Goal: Information Seeking & Learning: Understand process/instructions

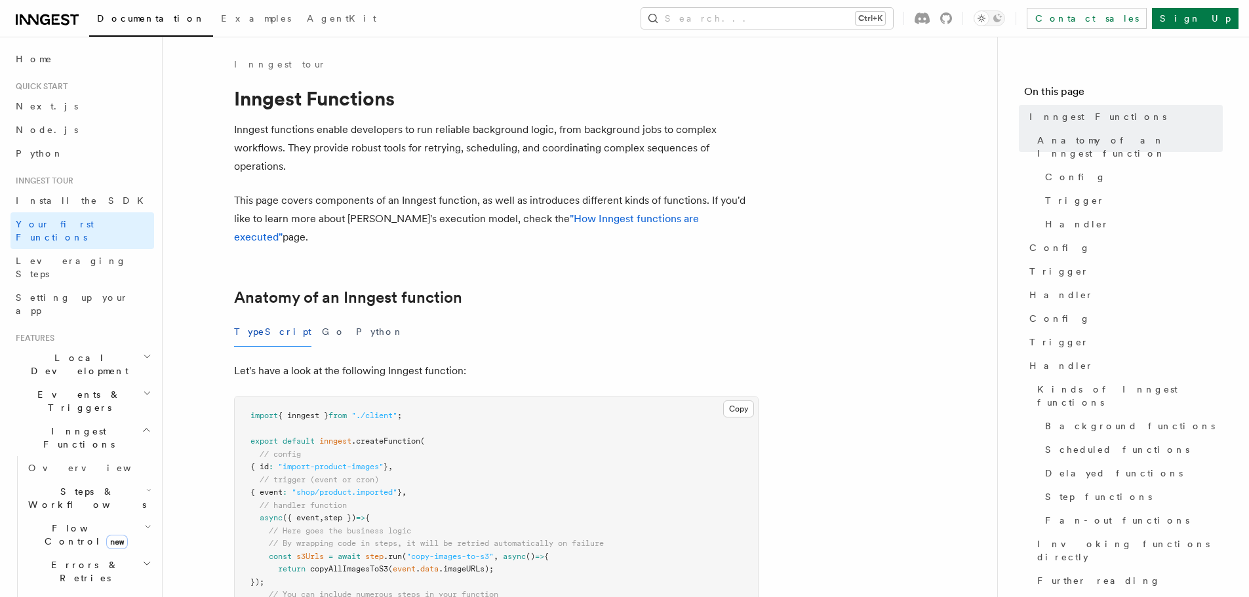
click at [36, 13] on icon at bounding box center [47, 20] width 63 height 16
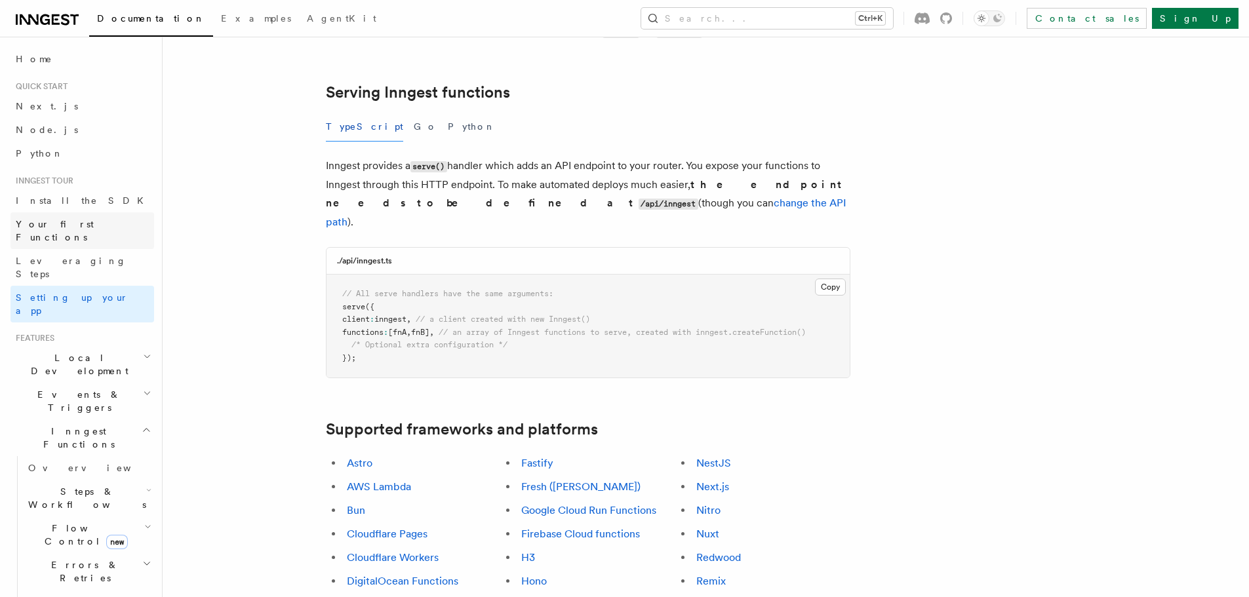
scroll to position [446, 0]
click at [791, 20] on button "Search... Ctrl+K" at bounding box center [767, 18] width 252 height 21
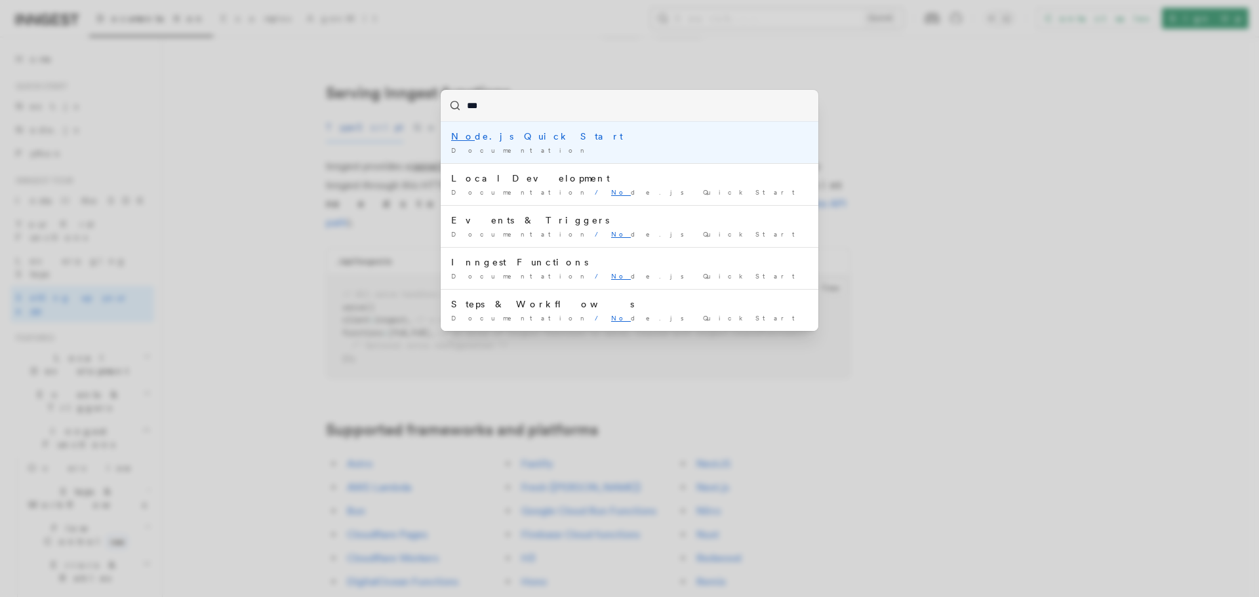
type input "****"
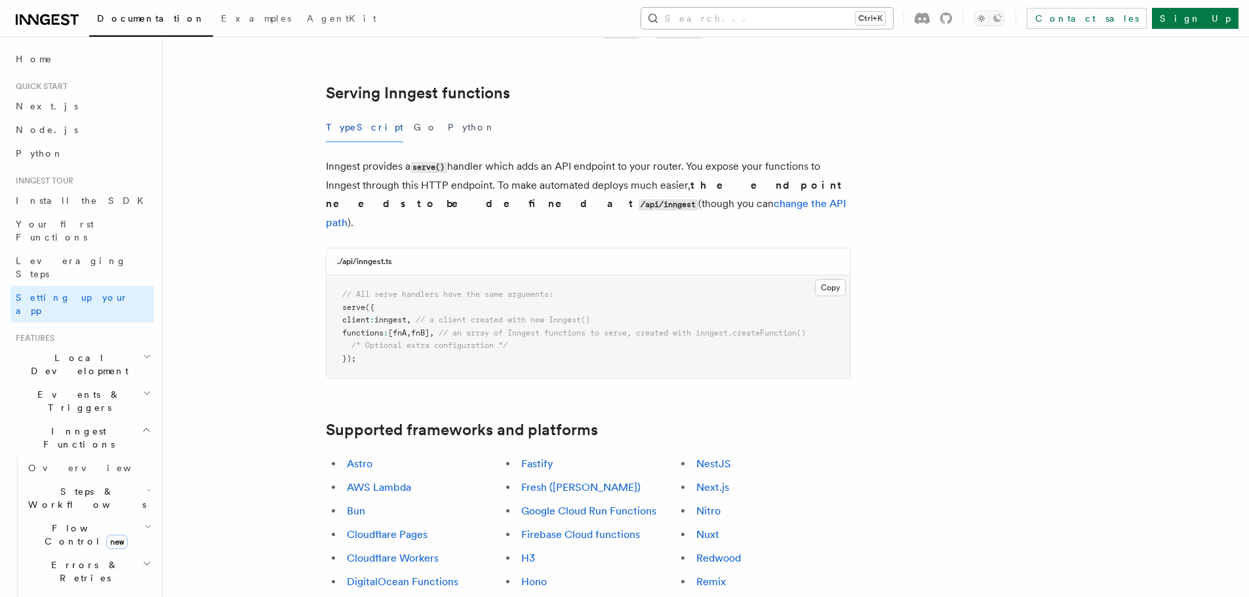
click at [796, 11] on button "Search... Ctrl+K" at bounding box center [767, 18] width 252 height 21
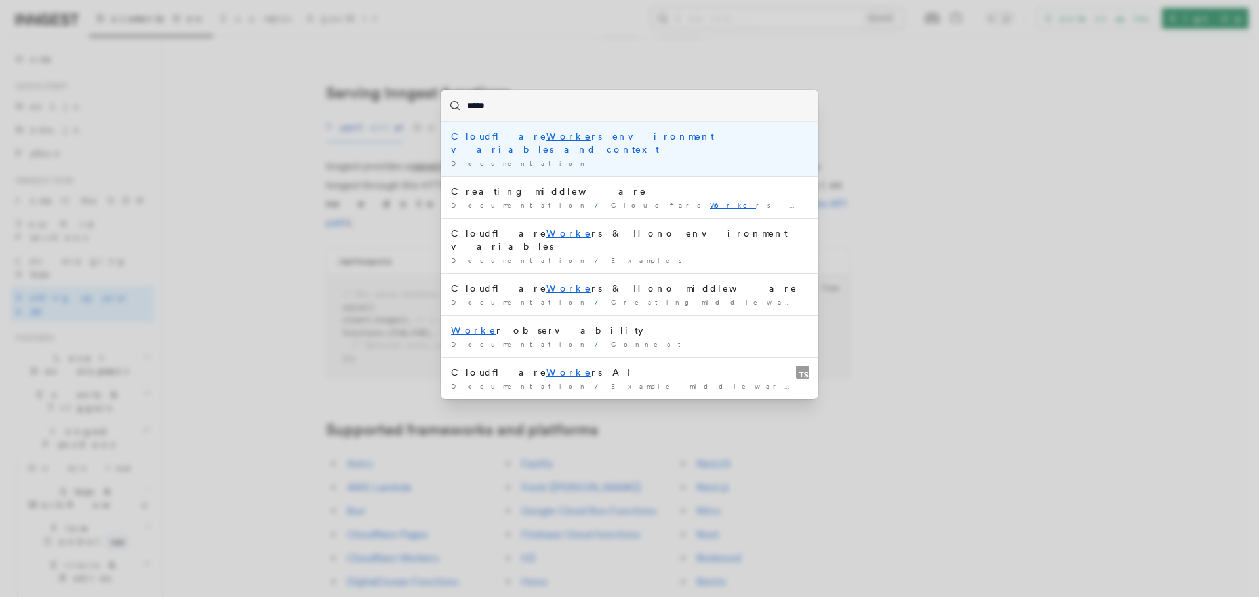
type input "******"
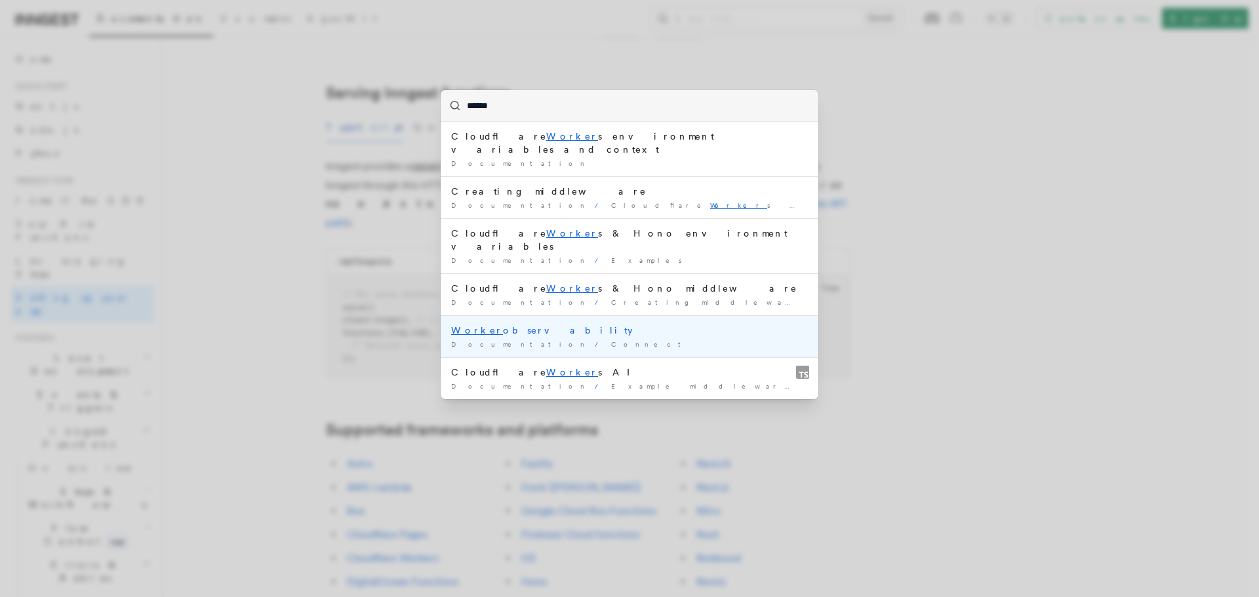
click at [531, 324] on div "Worker observability" at bounding box center [629, 330] width 357 height 13
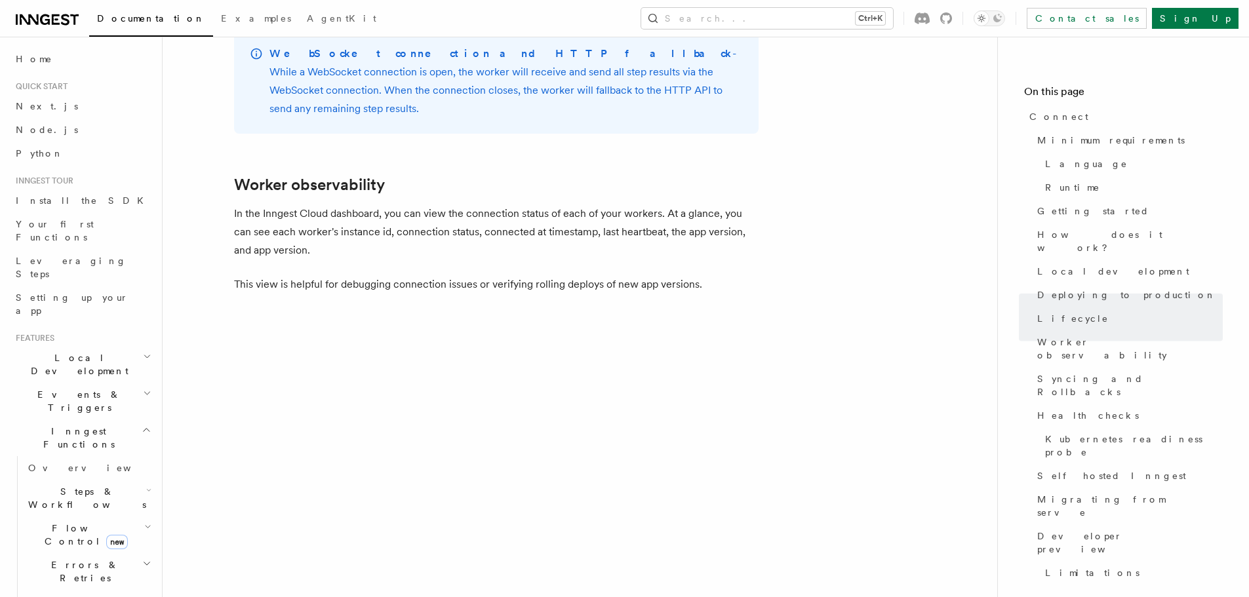
scroll to position [4459, 0]
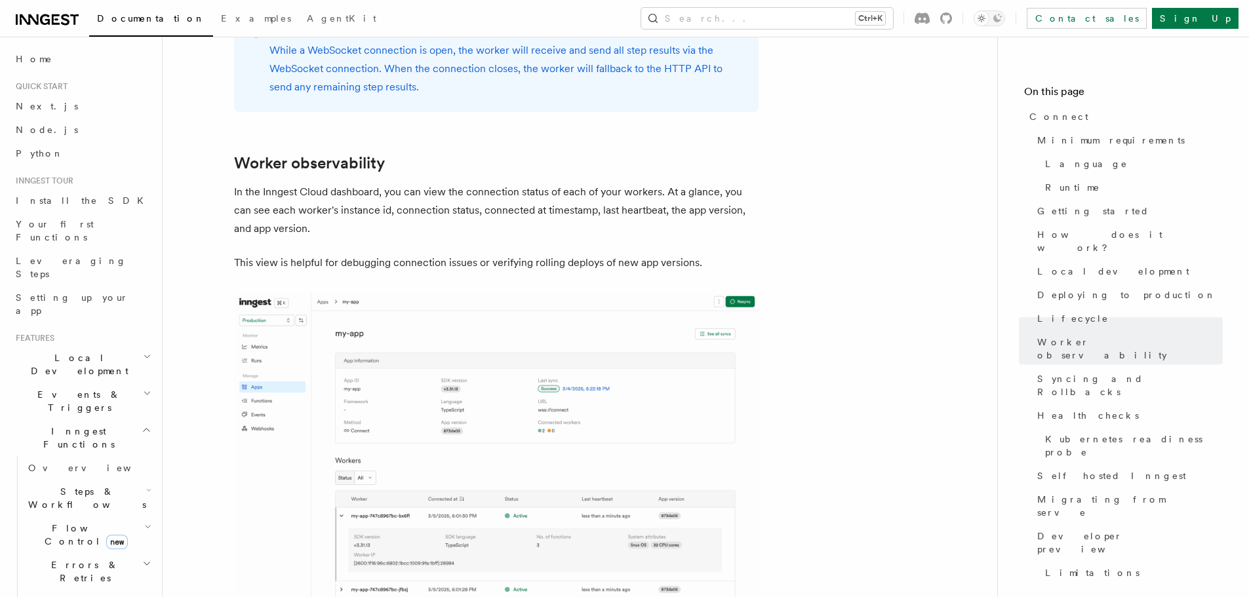
click at [267, 296] on img at bounding box center [496, 469] width 525 height 352
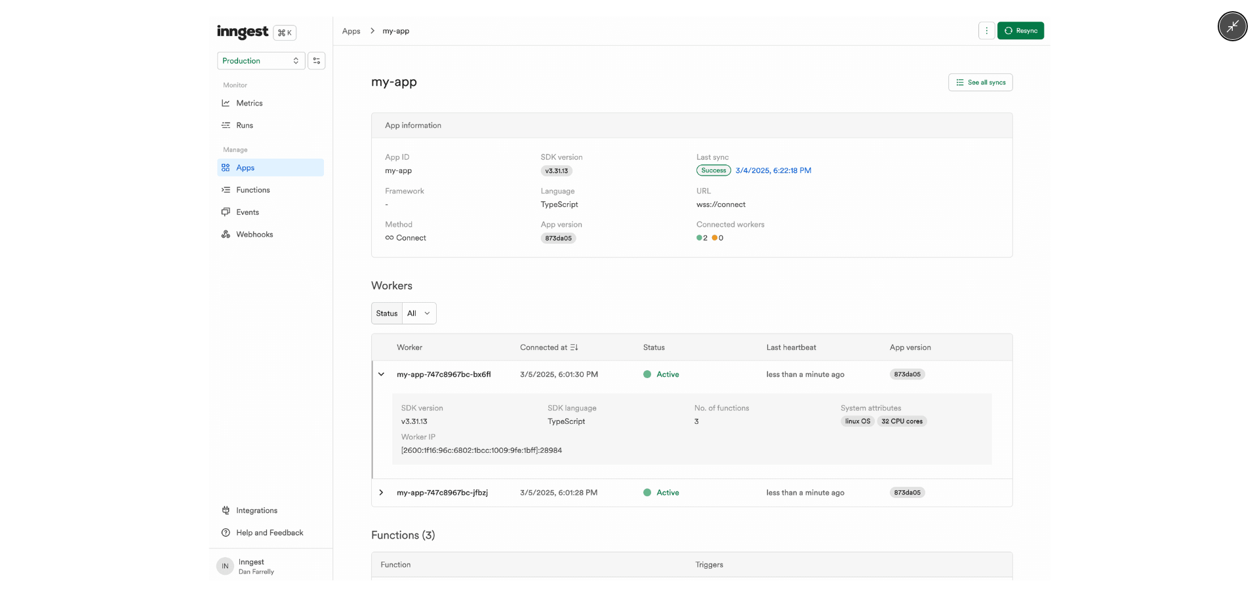
click at [387, 237] on img at bounding box center [629, 298] width 841 height 565
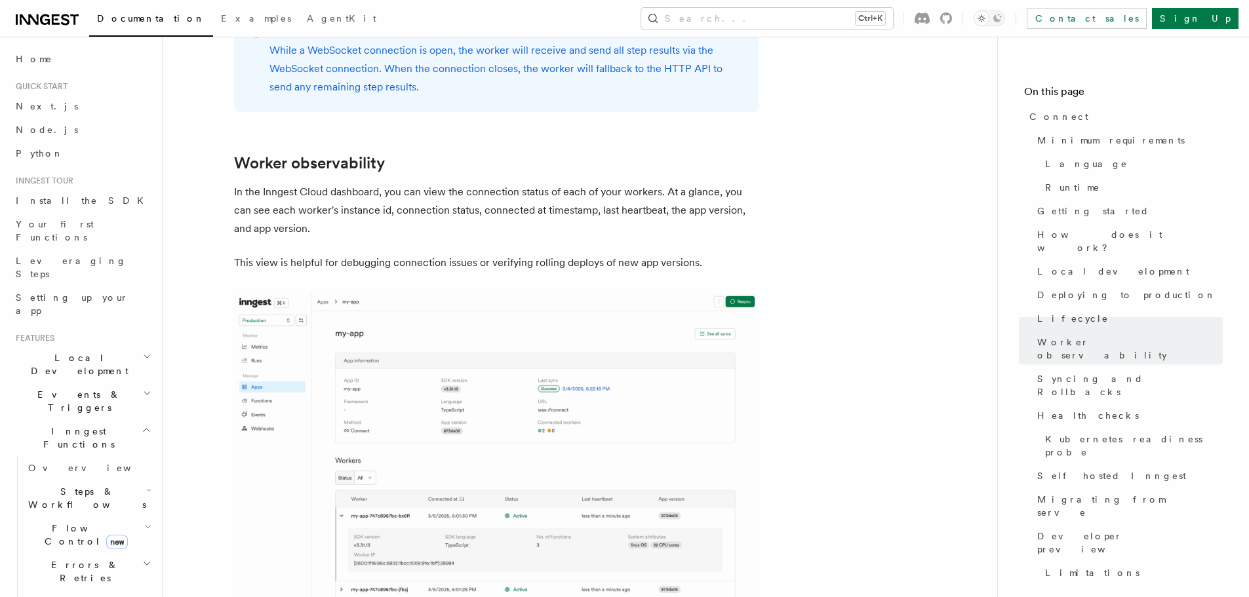
drag, startPoint x: 355, startPoint y: 99, endPoint x: 360, endPoint y: 131, distance: 32.6
click at [360, 183] on p "In the Inngest Cloud dashboard, you can view the connection status of each of y…" at bounding box center [496, 210] width 525 height 55
drag, startPoint x: 360, startPoint y: 131, endPoint x: 386, endPoint y: 108, distance: 34.8
click at [386, 183] on p "In the Inngest Cloud dashboard, you can view the connection status of each of y…" at bounding box center [496, 210] width 525 height 55
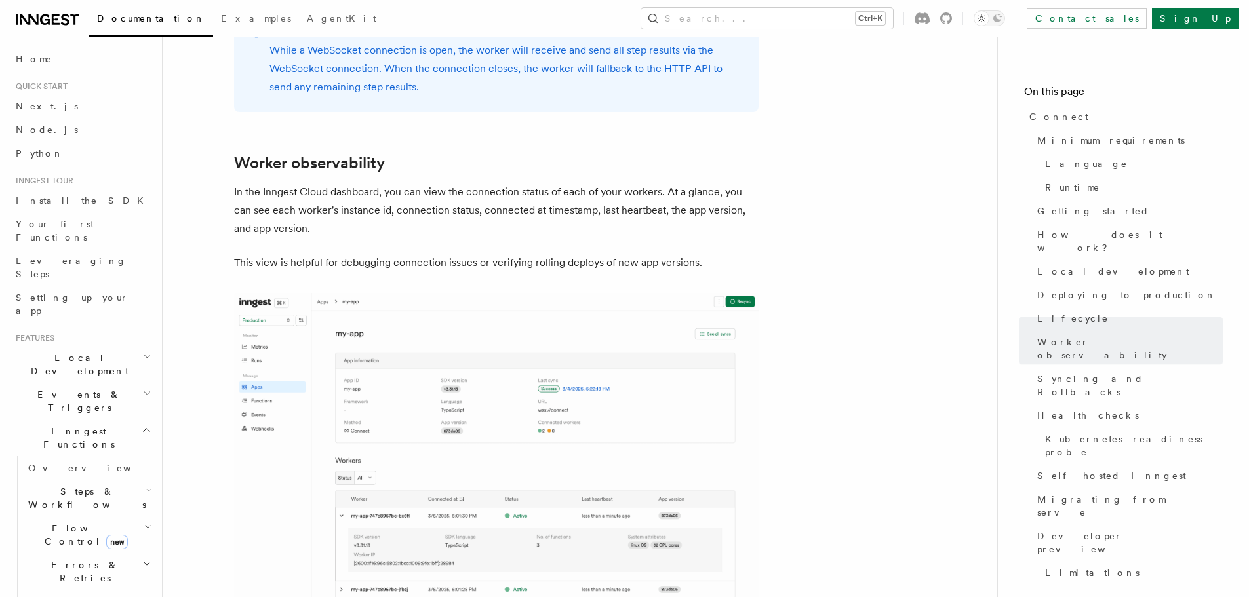
click at [386, 183] on p "In the Inngest Cloud dashboard, you can view the connection status of each of y…" at bounding box center [496, 210] width 525 height 55
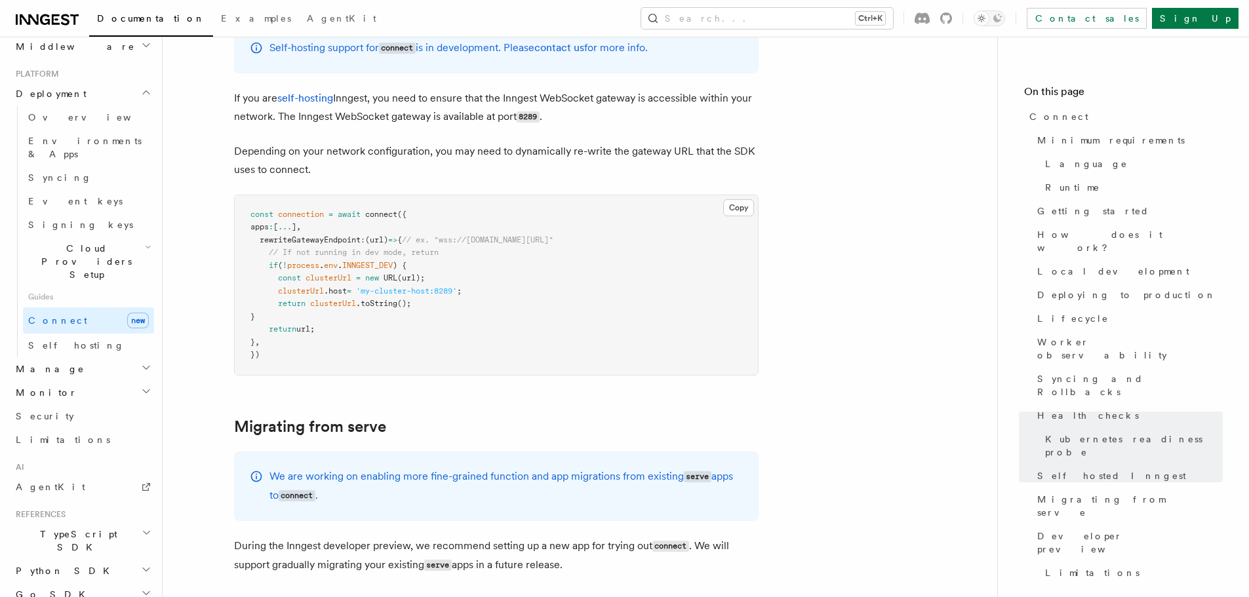
scroll to position [664, 0]
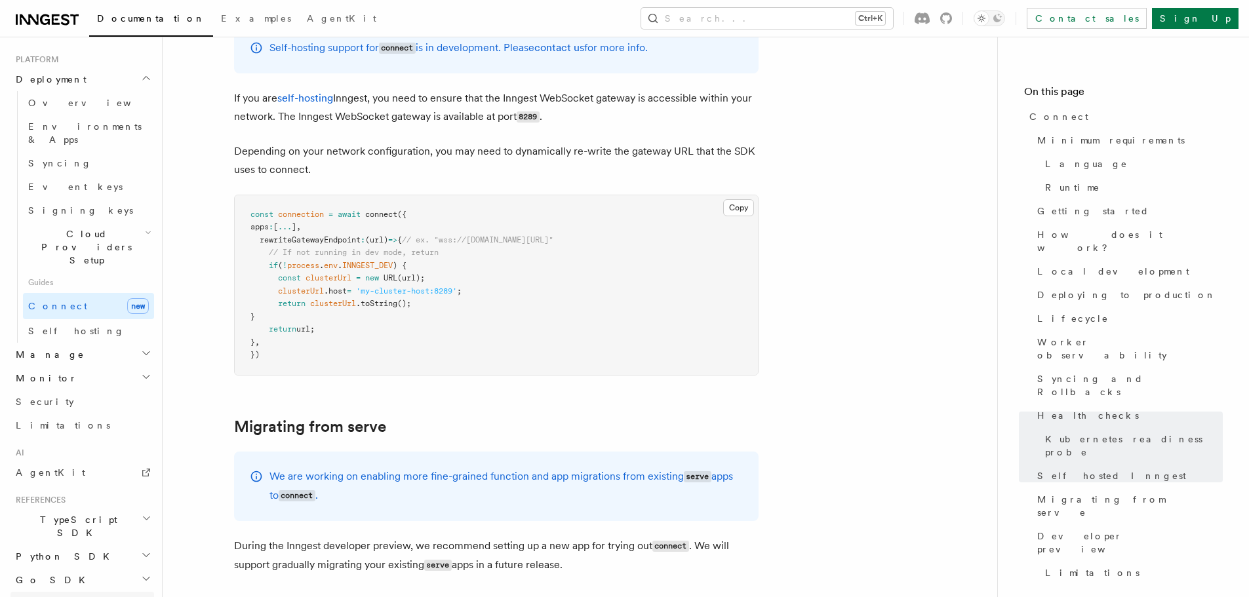
click at [79, 592] on link "REST API" at bounding box center [82, 604] width 144 height 24
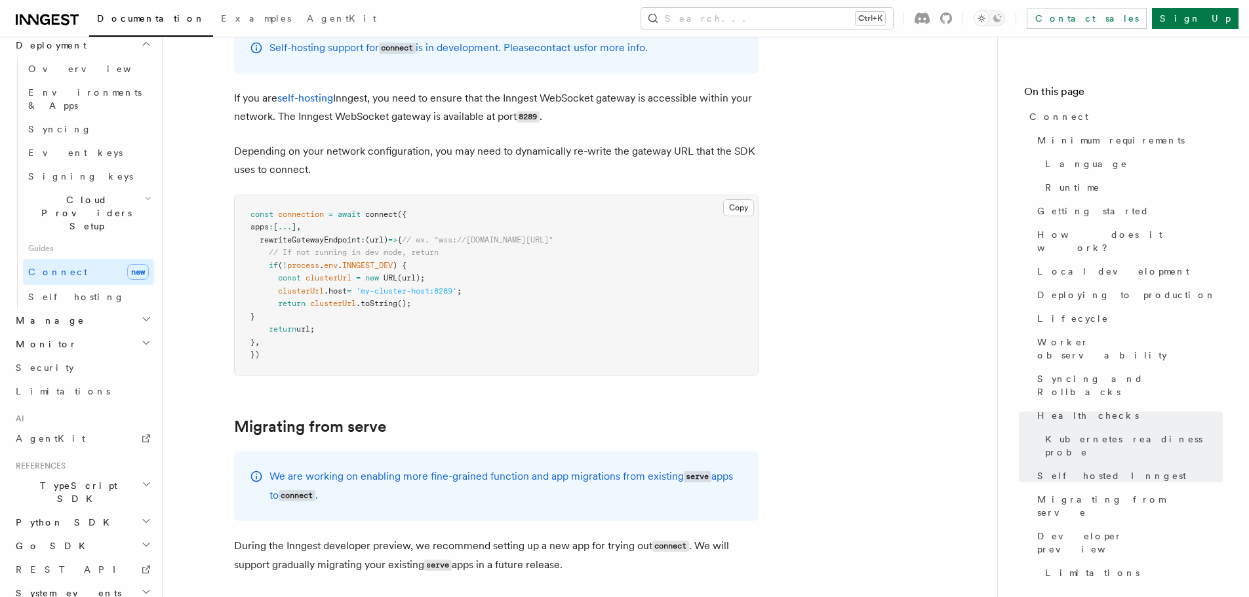
scroll to position [782, 0]
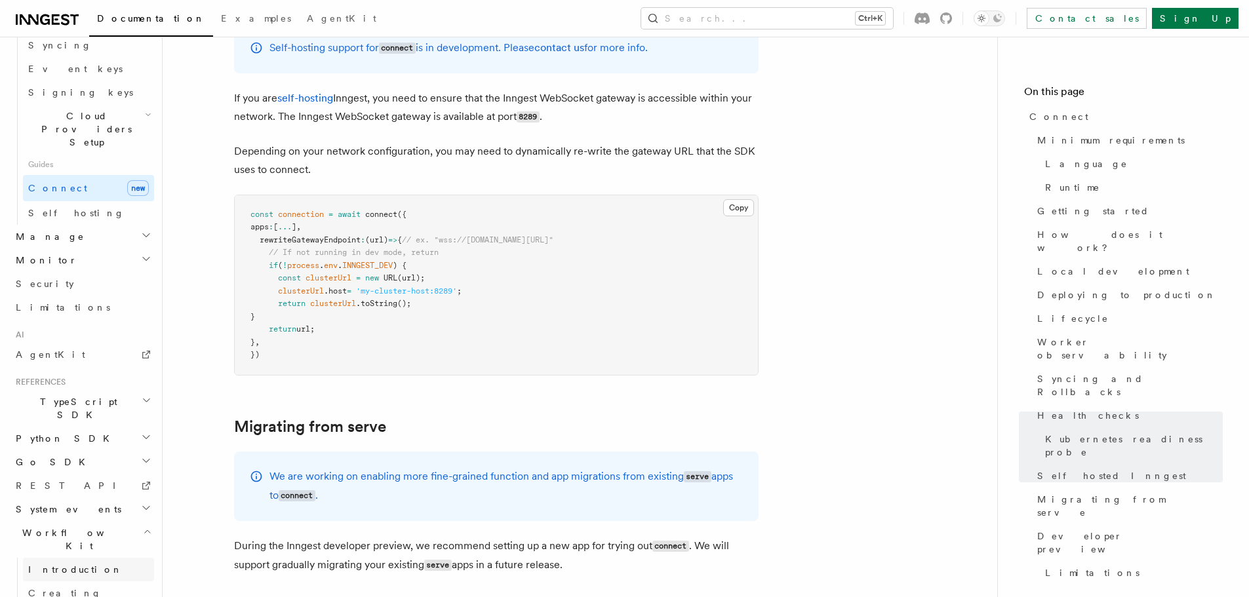
click at [52, 565] on span "Introduction" at bounding box center [75, 570] width 94 height 10
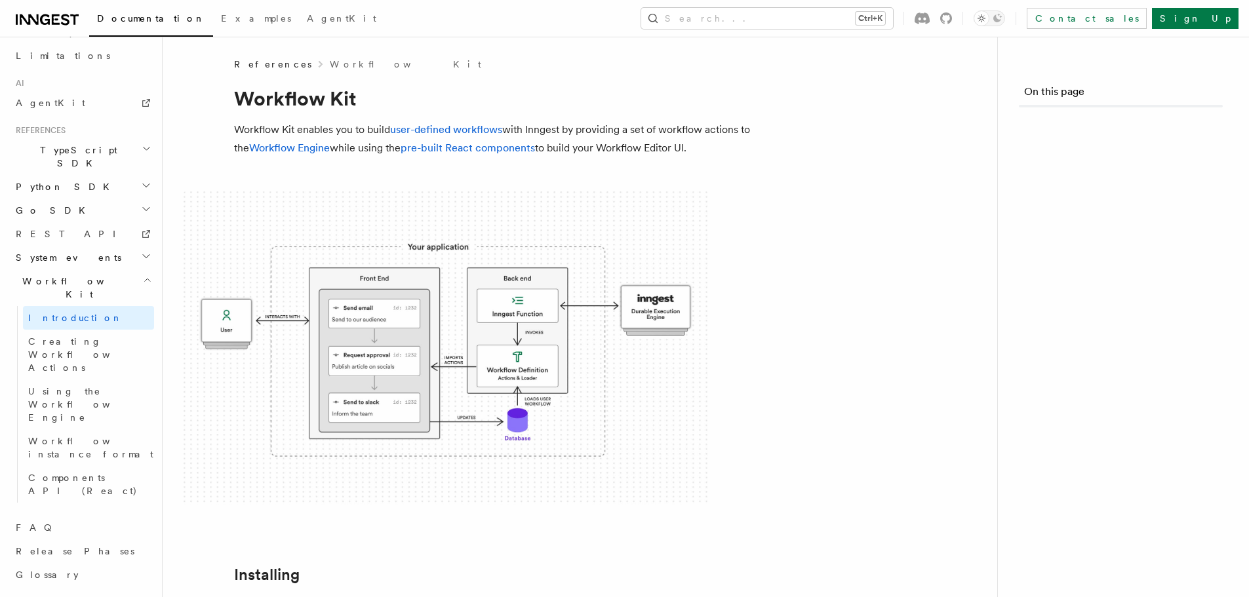
scroll to position [570, 0]
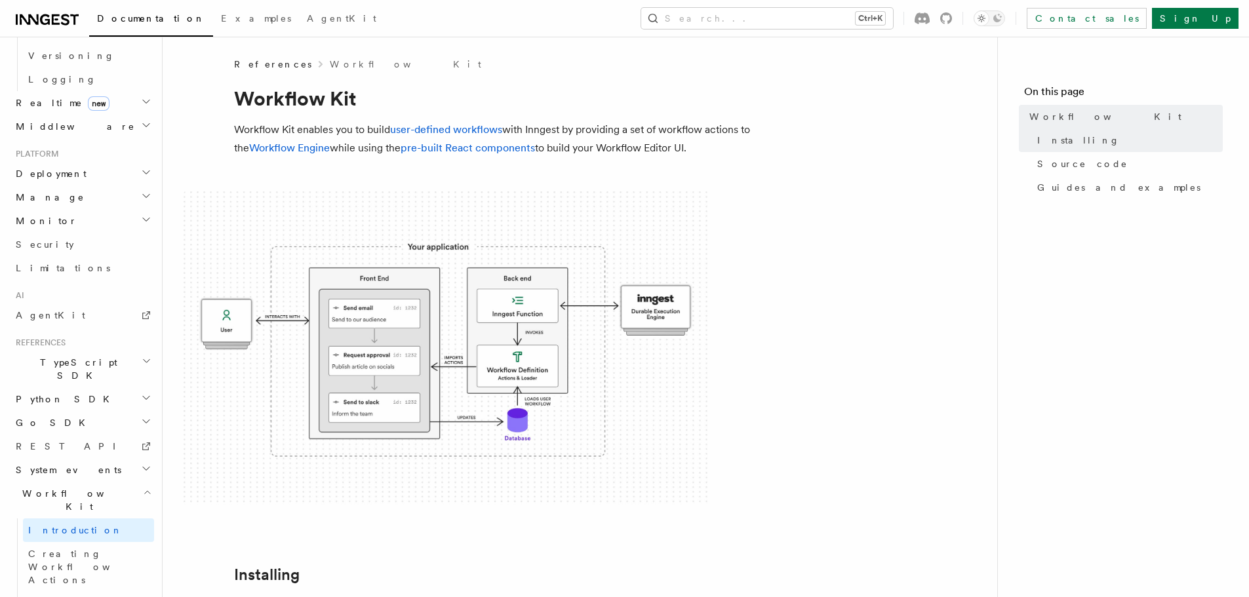
click at [380, 317] on img at bounding box center [446, 348] width 525 height 314
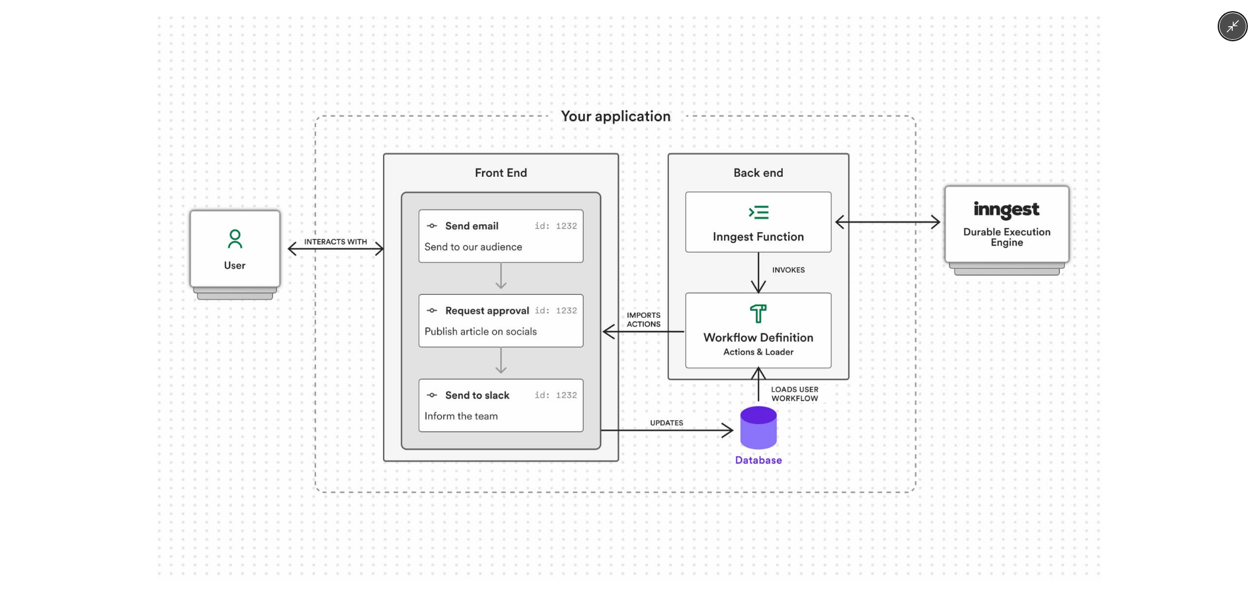
click at [442, 275] on img at bounding box center [630, 298] width 944 height 565
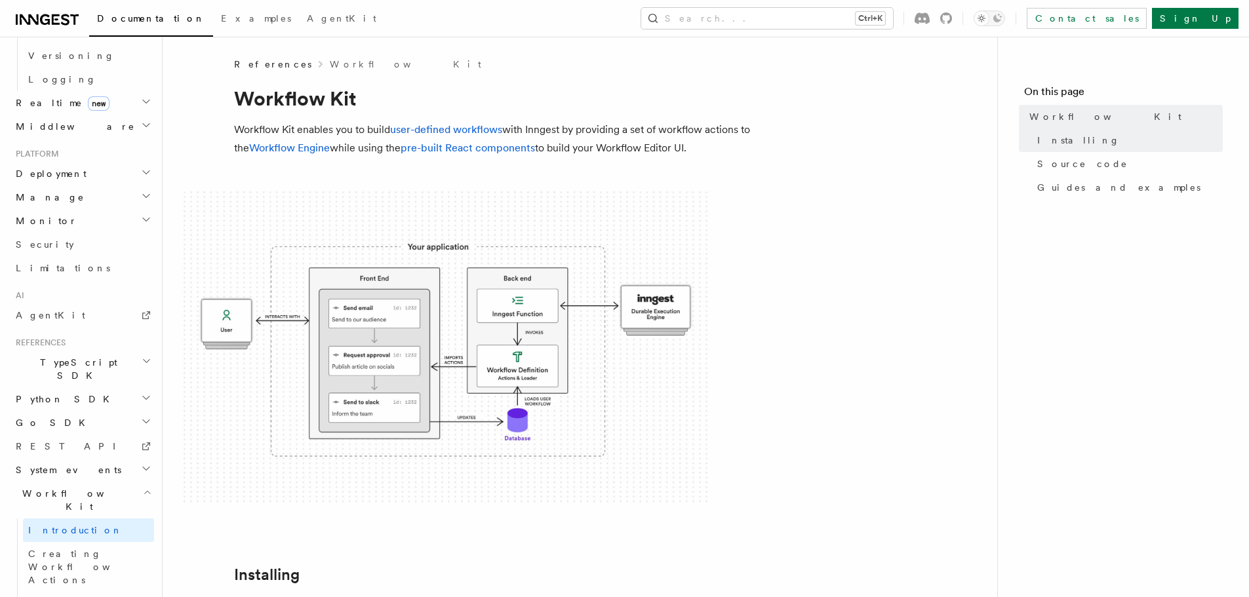
click at [458, 319] on img at bounding box center [446, 348] width 525 height 314
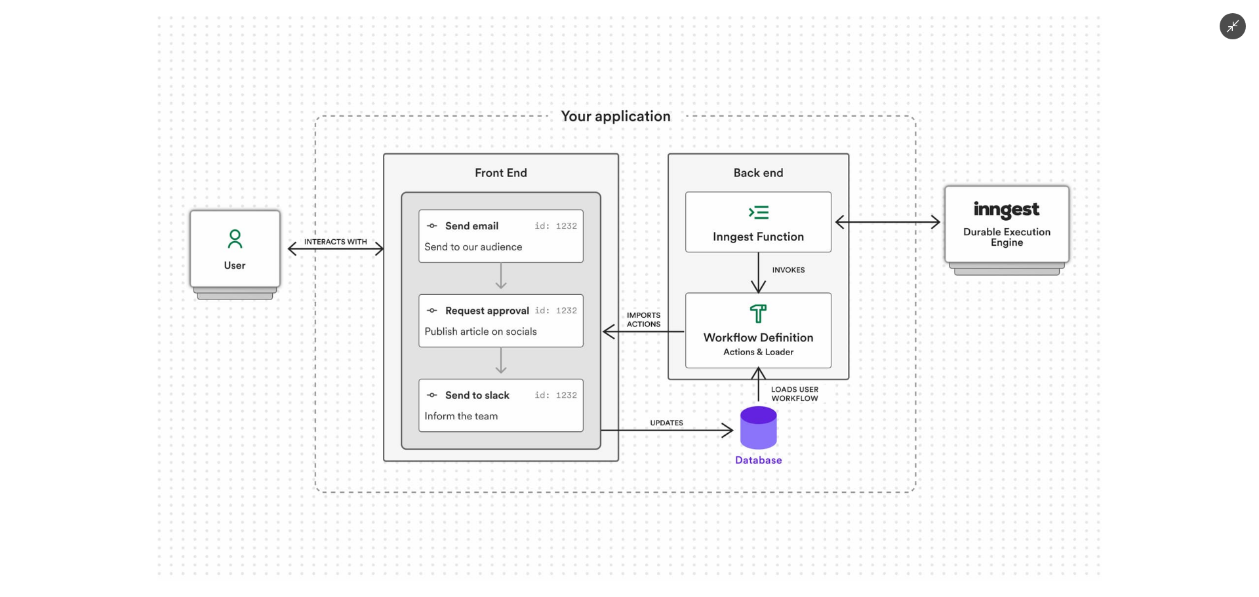
click at [860, 262] on img at bounding box center [630, 298] width 944 height 565
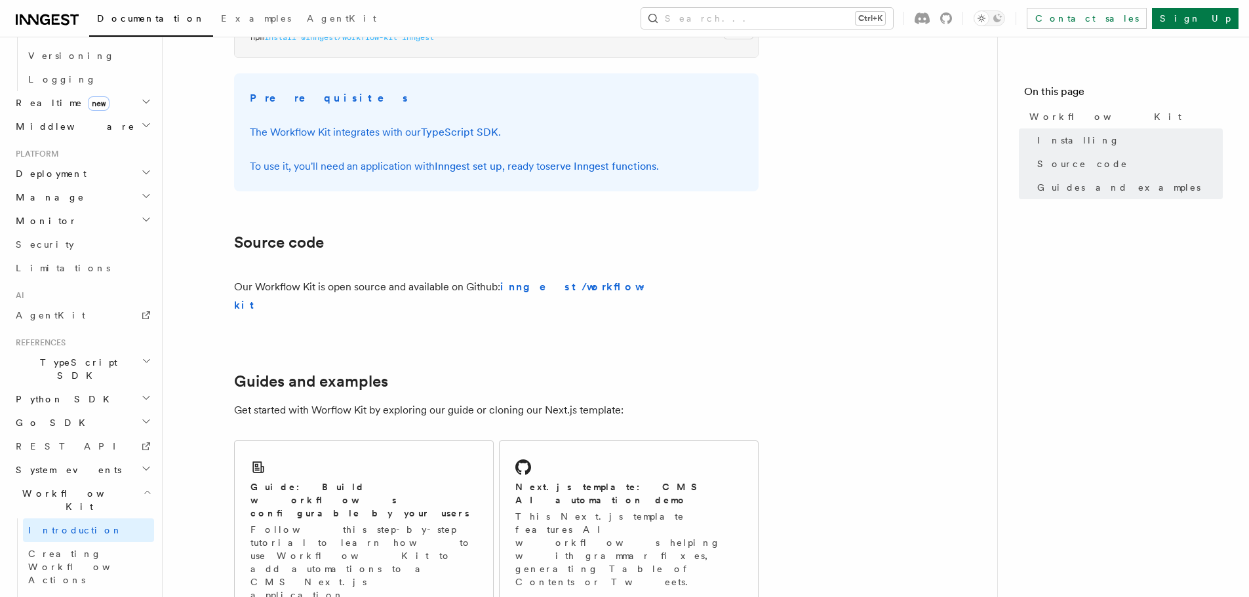
scroll to position [796, 0]
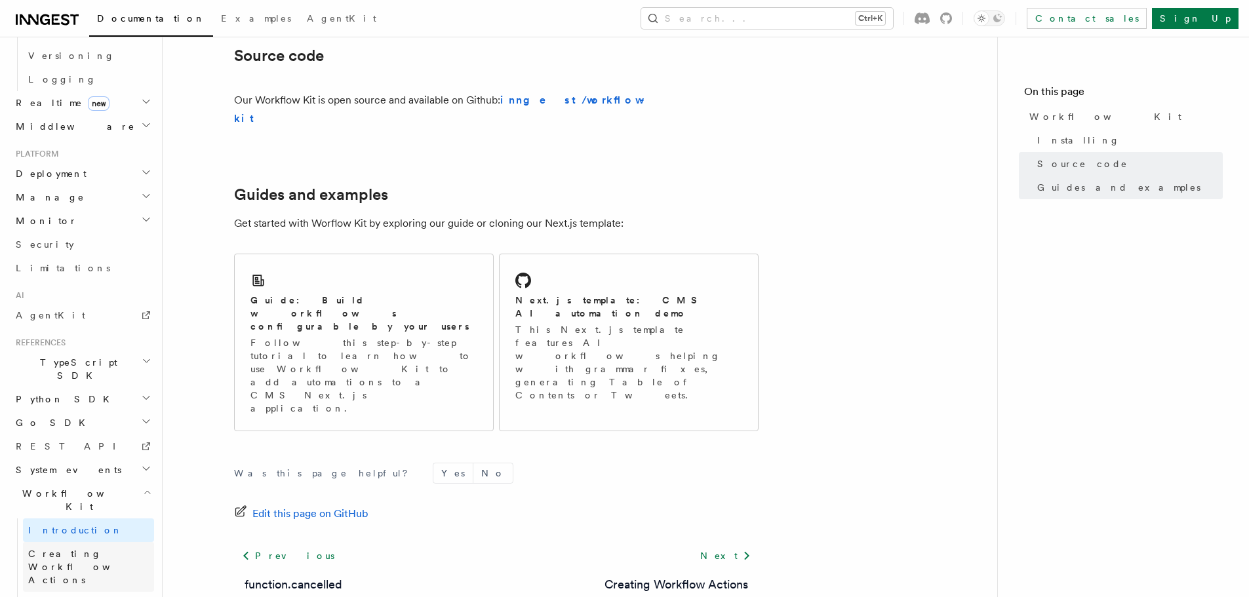
click at [83, 549] on span "Creating Workflow Actions" at bounding box center [85, 567] width 114 height 37
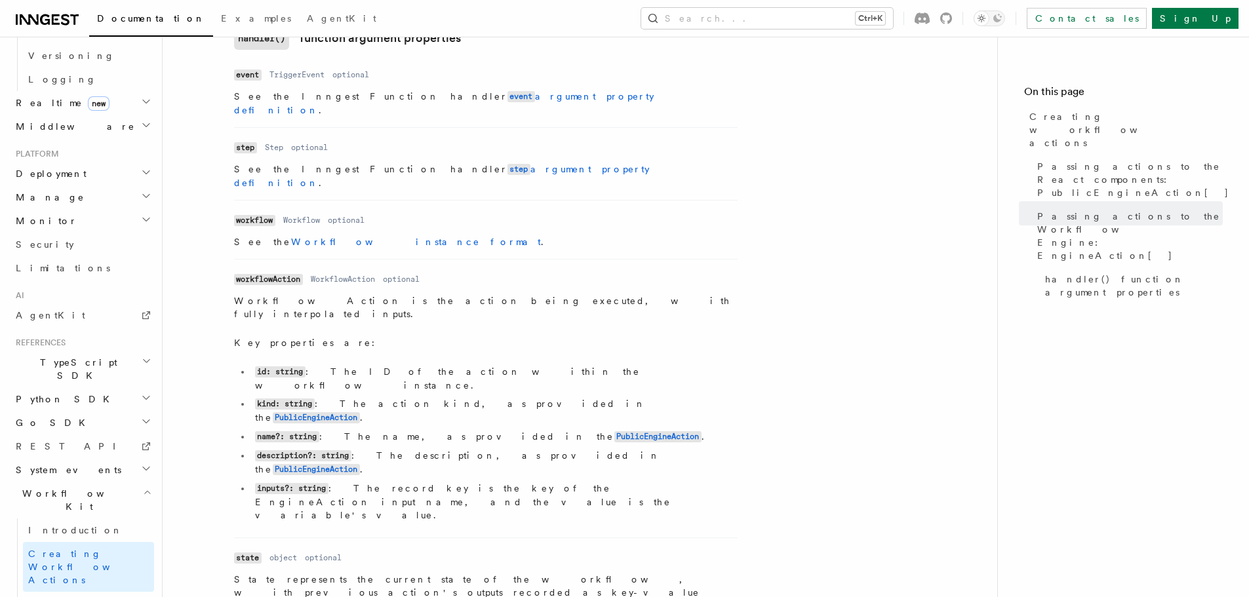
scroll to position [1857, 0]
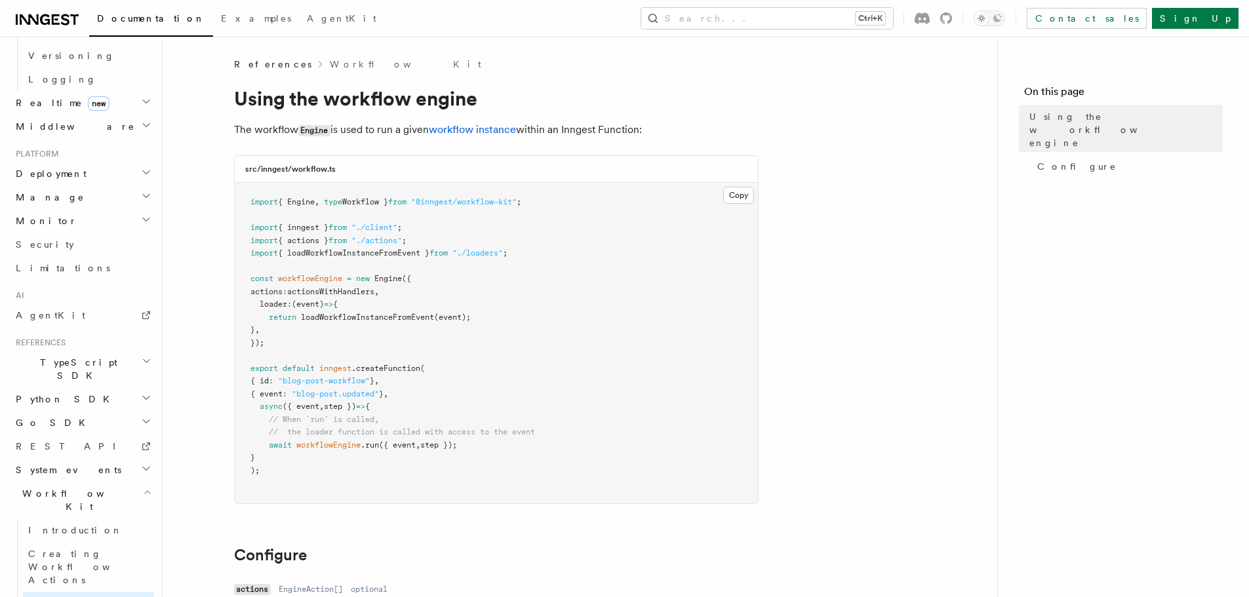
click at [143, 487] on icon "button" at bounding box center [147, 492] width 9 height 10
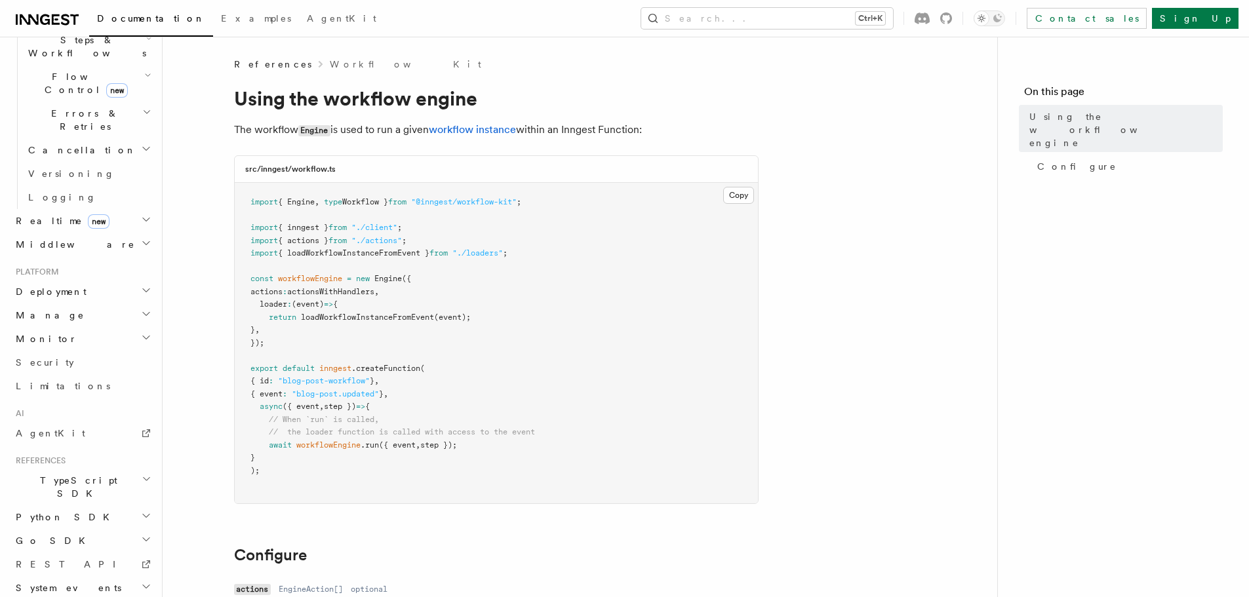
click at [142, 474] on icon "button" at bounding box center [147, 479] width 10 height 10
